Goal: Task Accomplishment & Management: Manage account settings

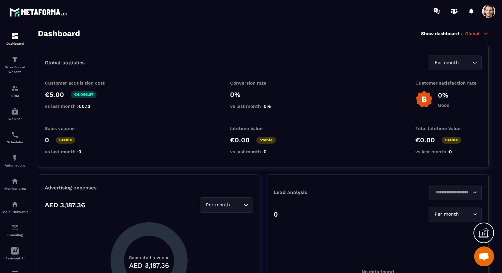
click at [314, 27] on section "Dashboard Sales Funnel Website CRM Webinar Scheduler Automations Member area So…" at bounding box center [251, 151] width 502 height 258
click at [497, 9] on div at bounding box center [490, 11] width 17 height 12
click at [494, 9] on span at bounding box center [488, 11] width 13 height 13
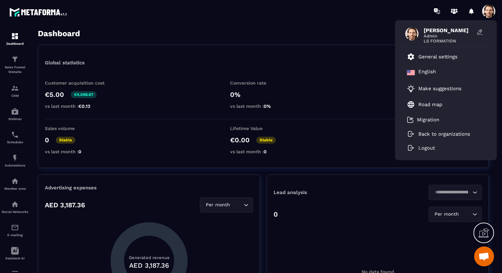
click at [249, 38] on div "Dashboard Show dashboard : Global" at bounding box center [263, 33] width 451 height 9
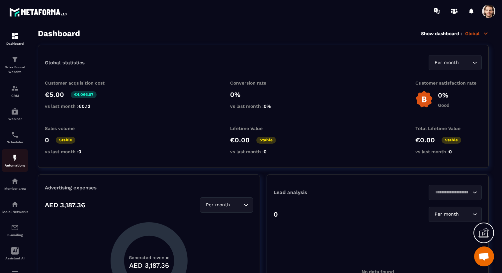
click at [13, 166] on p "Automations" at bounding box center [15, 166] width 27 height 4
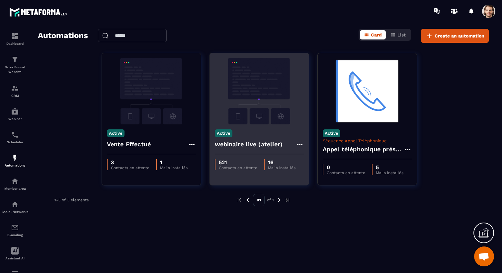
click at [248, 145] on h4 "webinaire live (atelier)" at bounding box center [249, 144] width 68 height 9
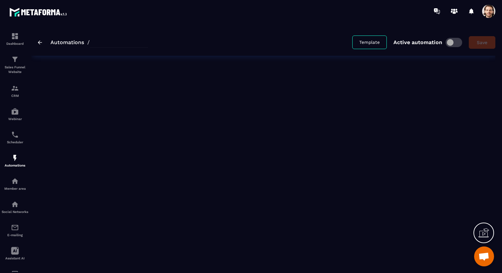
type input "**********"
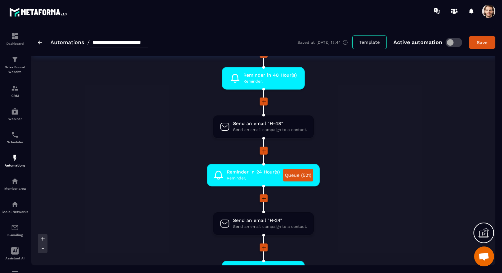
scroll to position [223, 0]
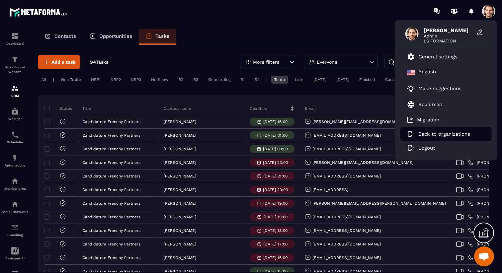
click at [442, 137] on p "Back to organizations" at bounding box center [445, 134] width 52 height 6
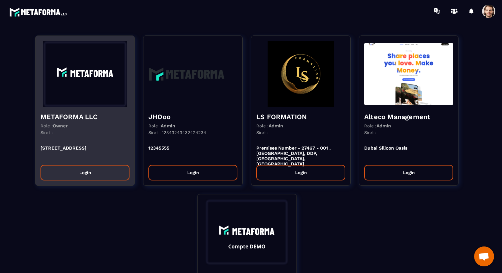
click at [104, 112] on div "METAFORMA LLC Role : Owner Siret :" at bounding box center [85, 123] width 99 height 33
